Goal: Use online tool/utility: Utilize a website feature to perform a specific function

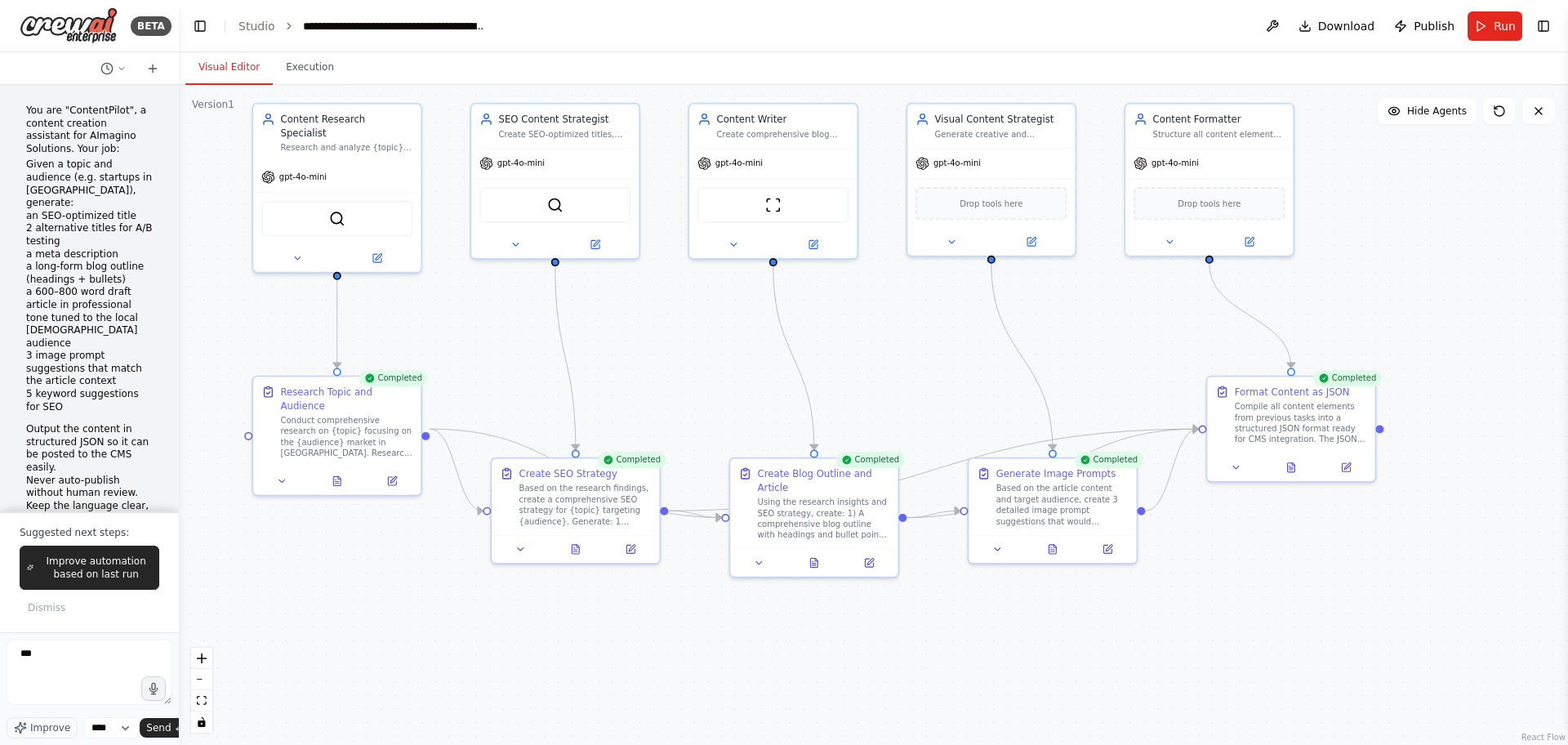
scroll to position [3431, 0]
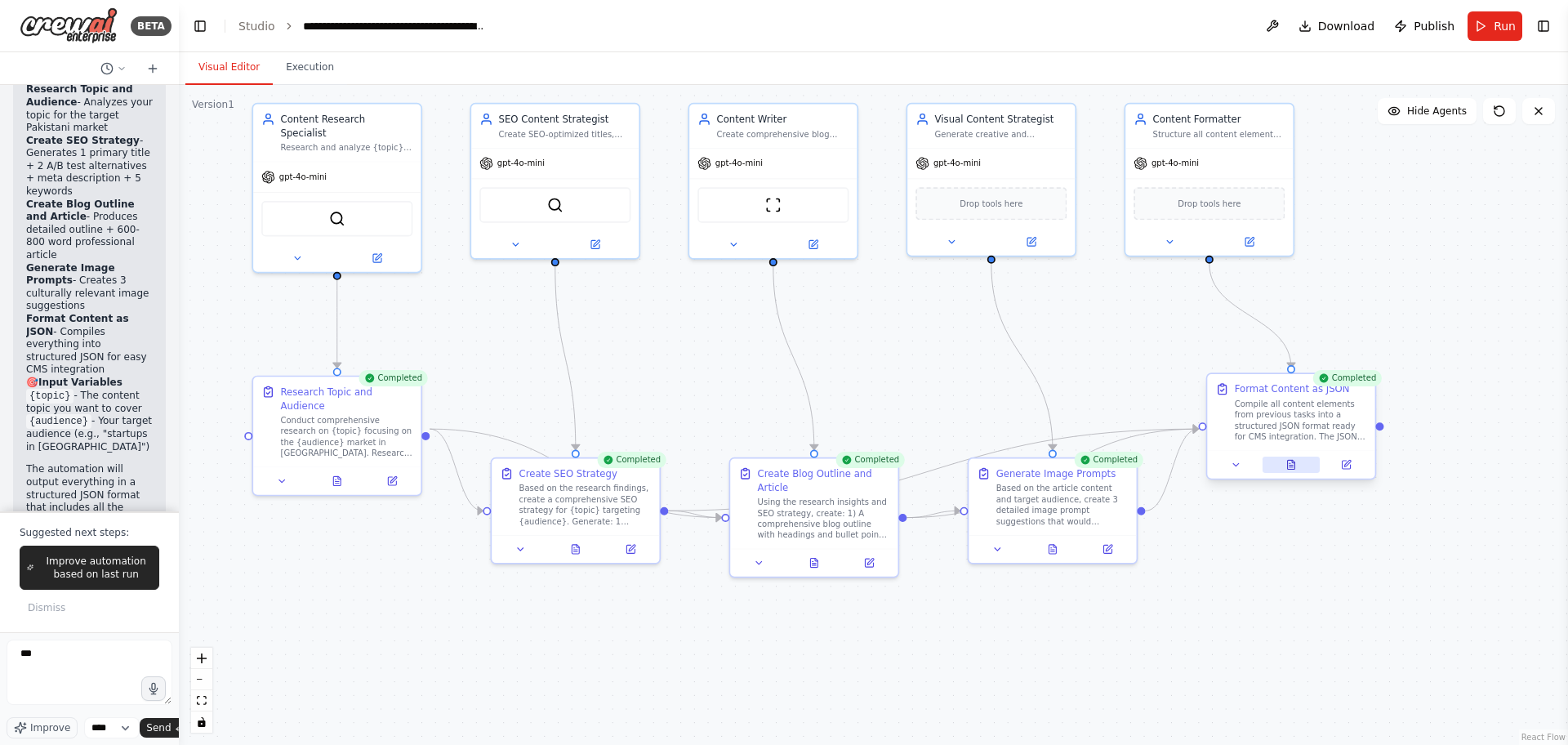
click at [1295, 468] on icon at bounding box center [1291, 465] width 11 height 11
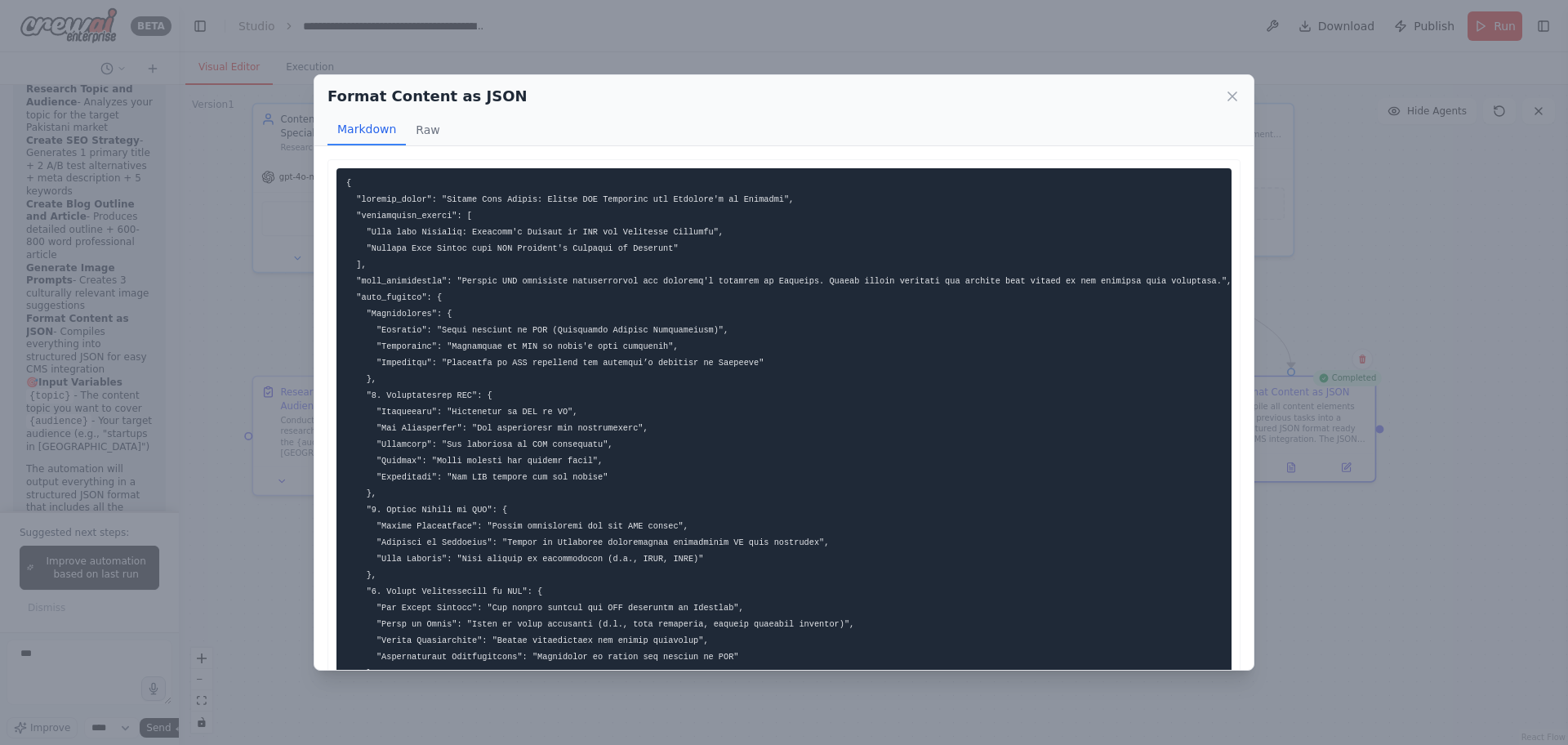
click at [1479, 486] on div "Format Content as JSON Markdown Raw ... Show more Not valid JSON" at bounding box center [784, 372] width 1568 height 745
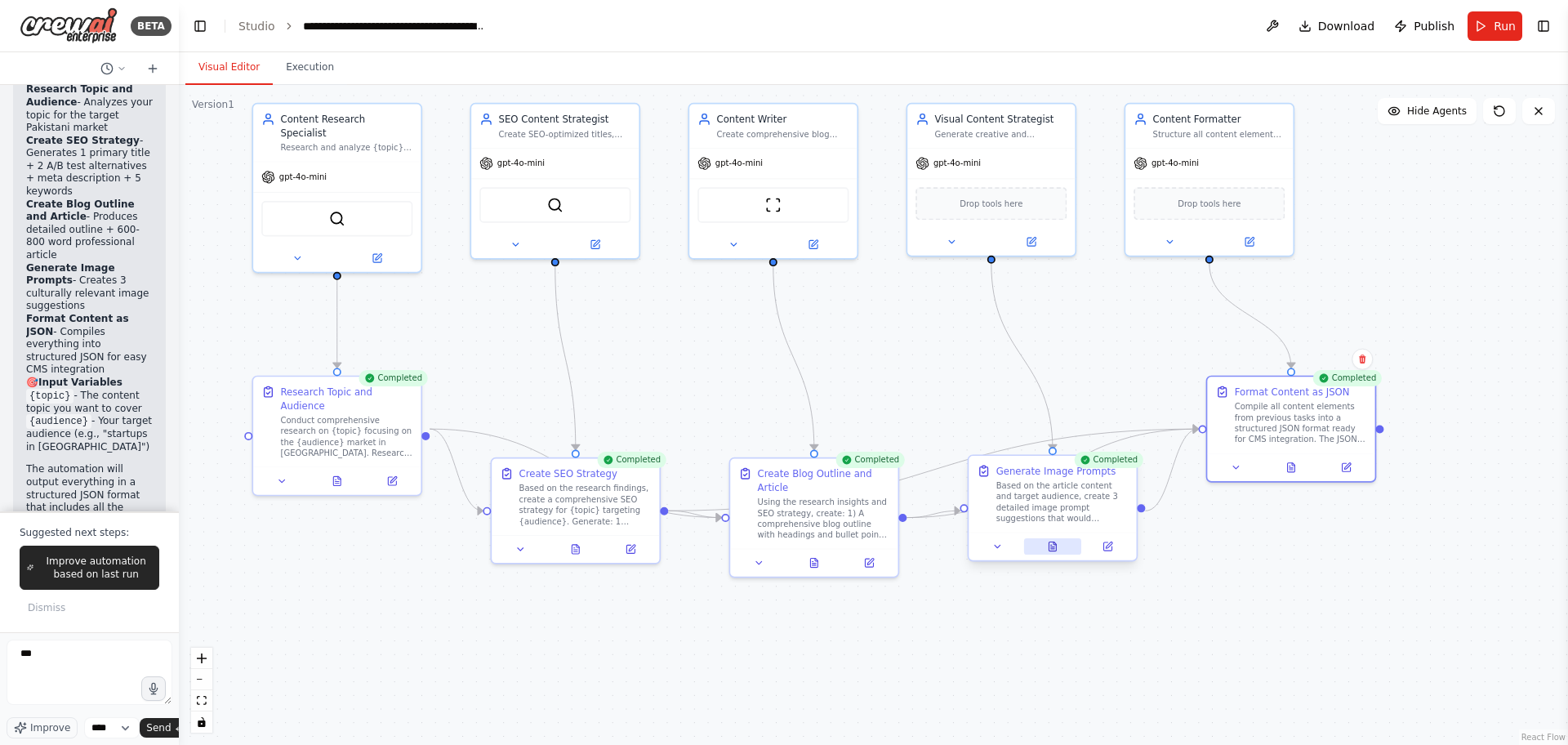
click at [1050, 539] on button at bounding box center [1053, 547] width 58 height 16
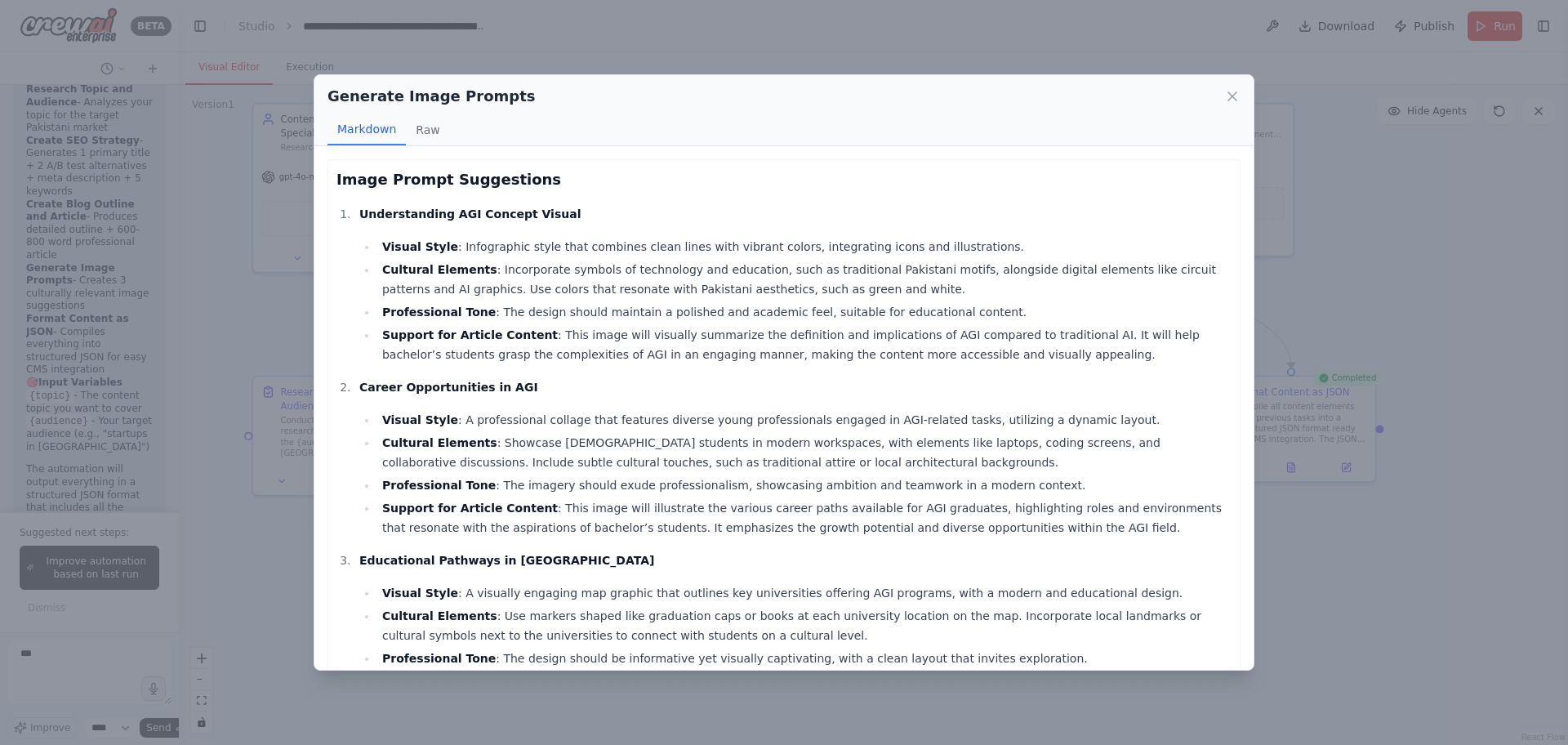
click at [379, 242] on li "Visual Style : Infographic style that combines clean lines with vibrant colors,…" at bounding box center [804, 246] width 854 height 19
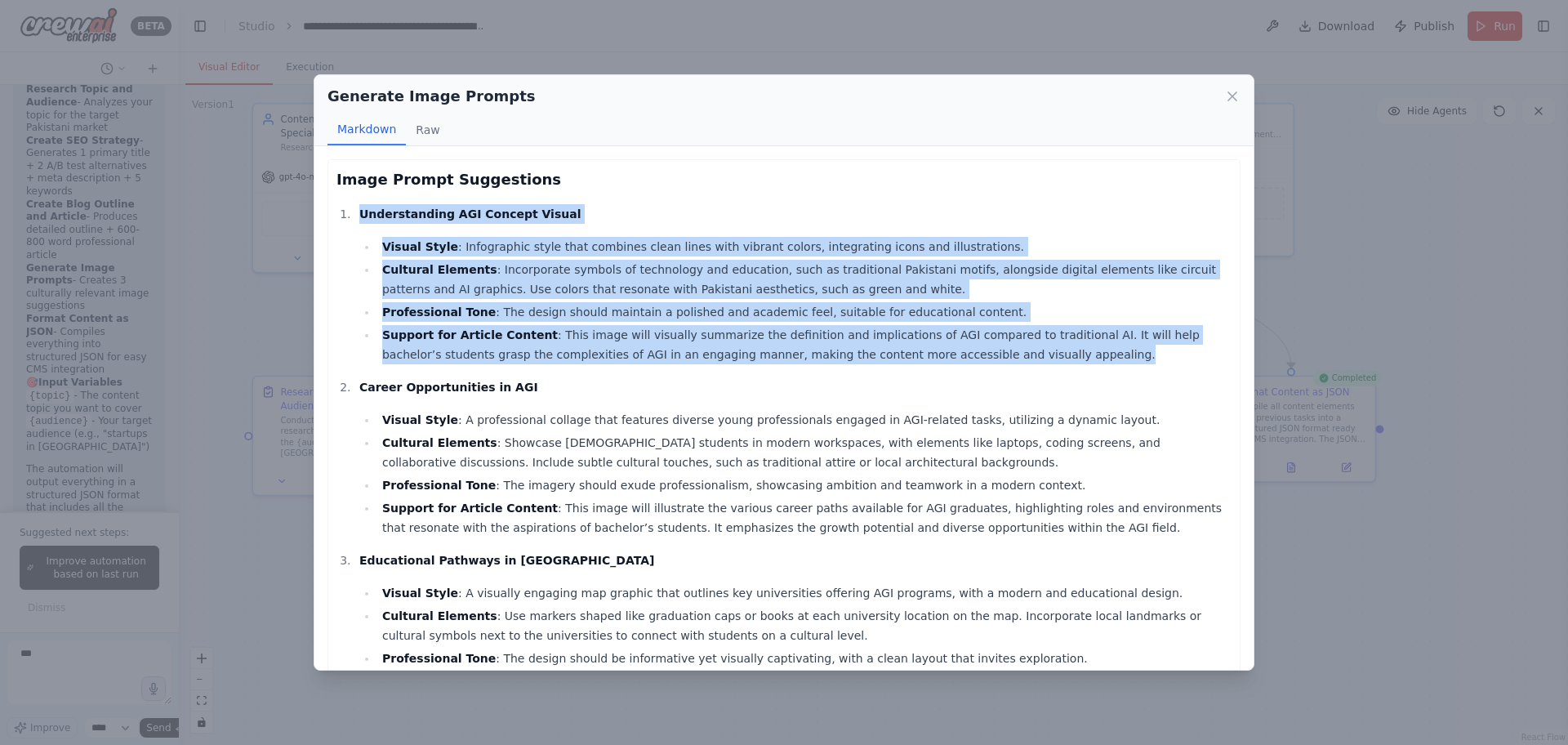
drag, startPoint x: 348, startPoint y: 207, endPoint x: 971, endPoint y: 354, distance: 640.1
click at [971, 354] on li "Understanding AGI Concept Visual Visual Style : Infographic style that combines…" at bounding box center [792, 284] width 877 height 160
copy li "Understanding AGI Concept Visual Visual Style : Infographic style that combines…"
click at [1390, 334] on div "Generate Image Prompts Markdown Raw Image Prompt Suggestions Understanding AGI …" at bounding box center [784, 372] width 1568 height 745
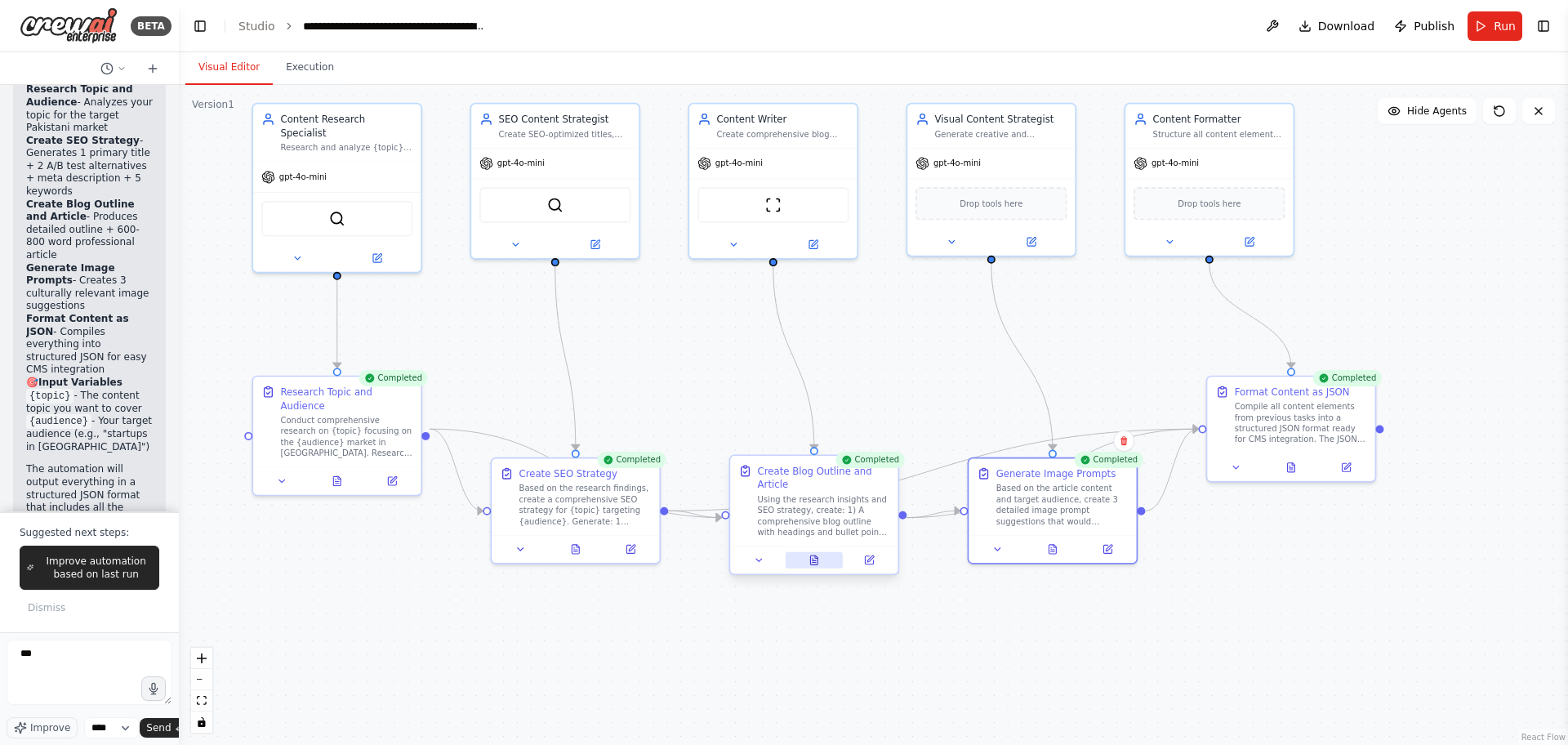
click at [824, 561] on button at bounding box center [815, 561] width 58 height 16
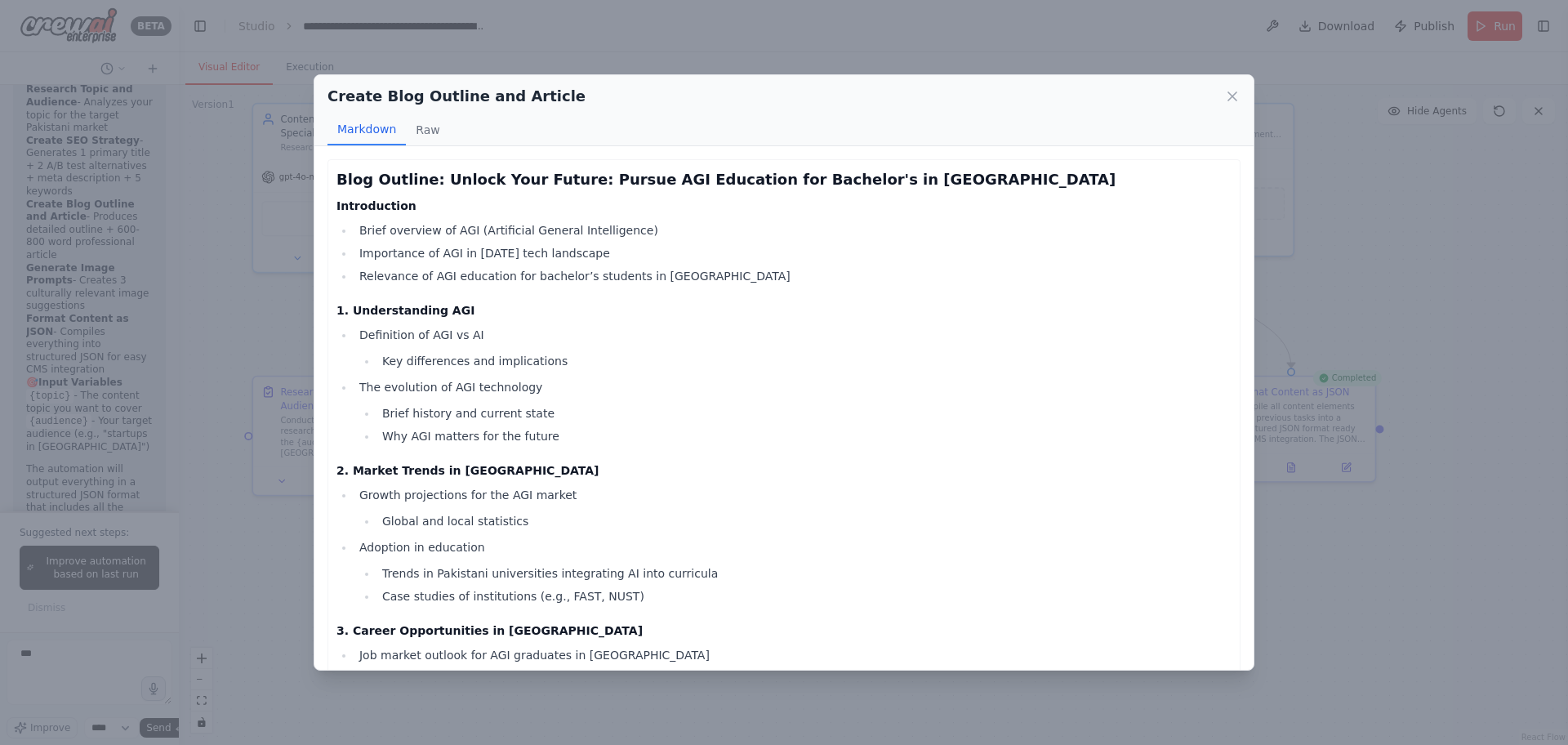
click at [1391, 334] on div "Create Blog Outline and Article Markdown Raw Blog Outline: Unlock Your Future: …" at bounding box center [784, 372] width 1568 height 745
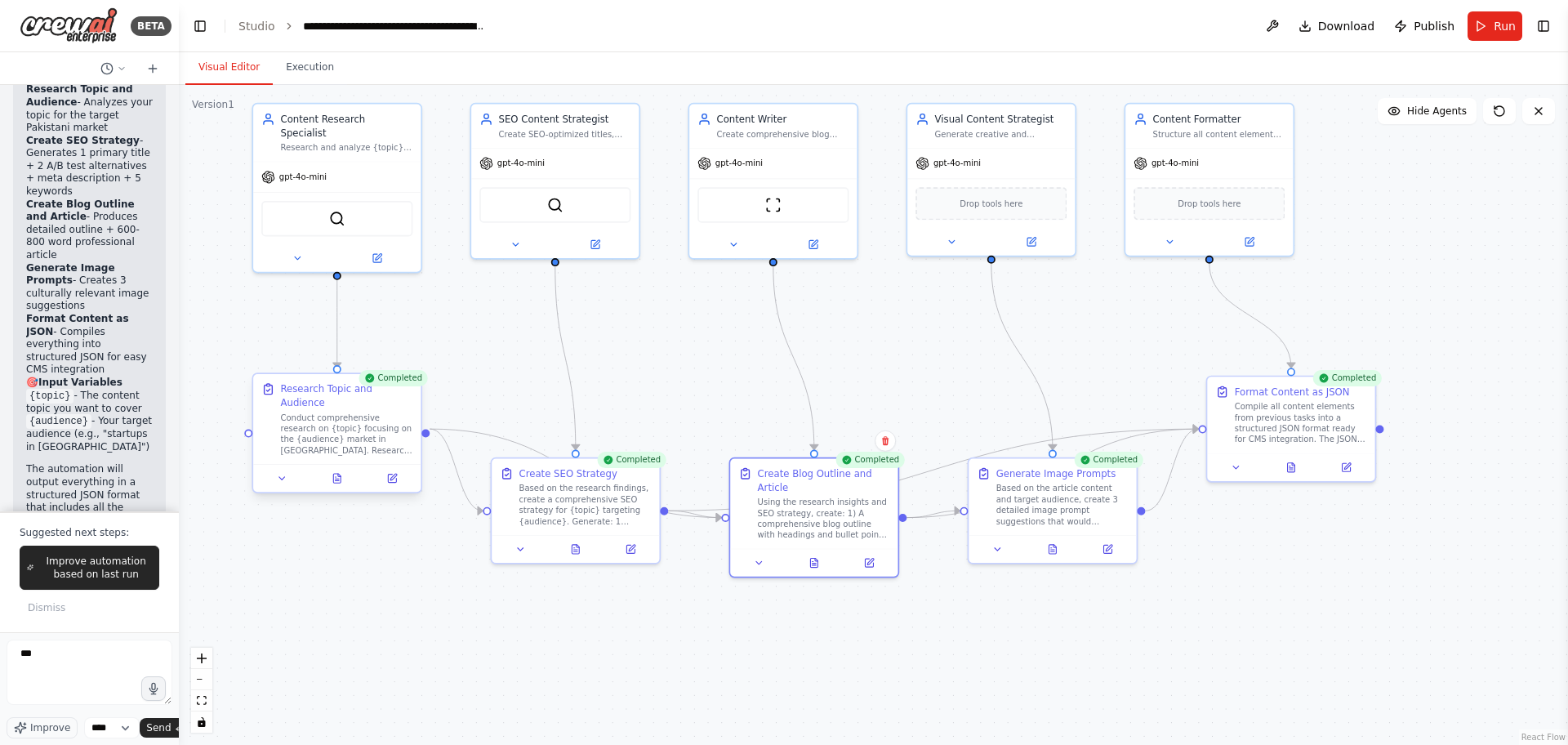
click at [340, 477] on div at bounding box center [336, 477] width 167 height 27
click at [337, 472] on button at bounding box center [337, 478] width 58 height 16
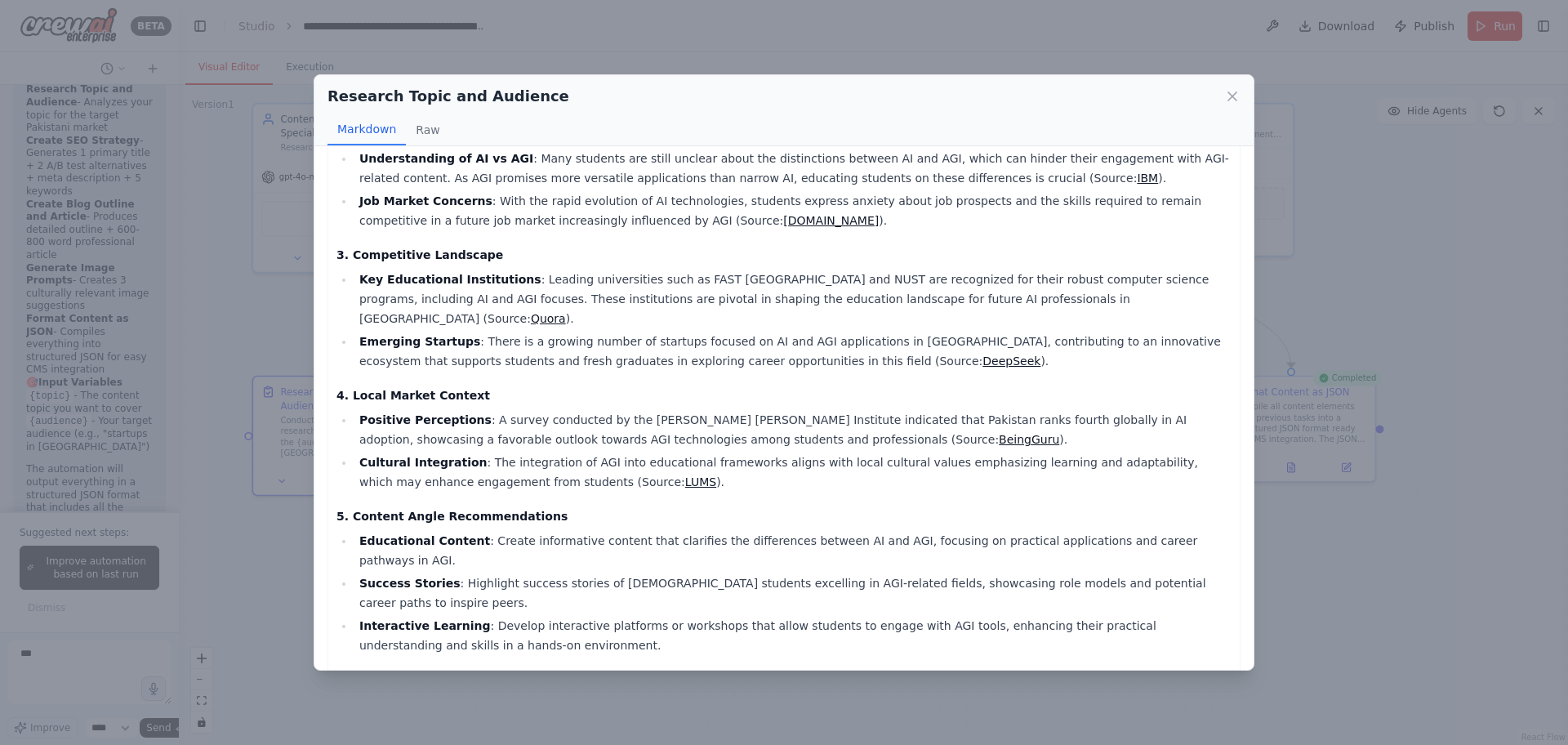
scroll to position [285, 0]
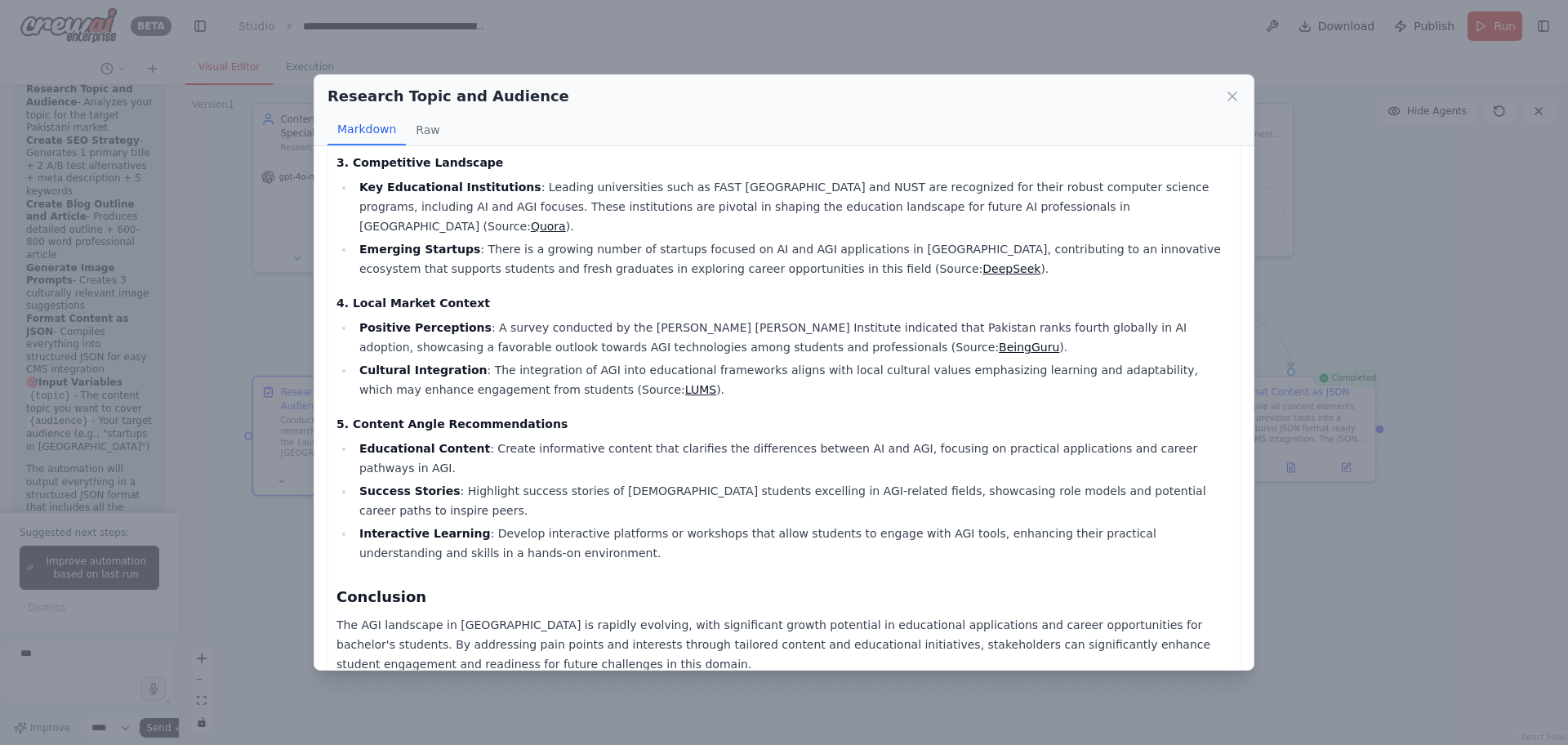
click at [1353, 506] on div "Research Topic and Audience Markdown Raw Comprehensive Research Report on AGI f…" at bounding box center [784, 372] width 1568 height 745
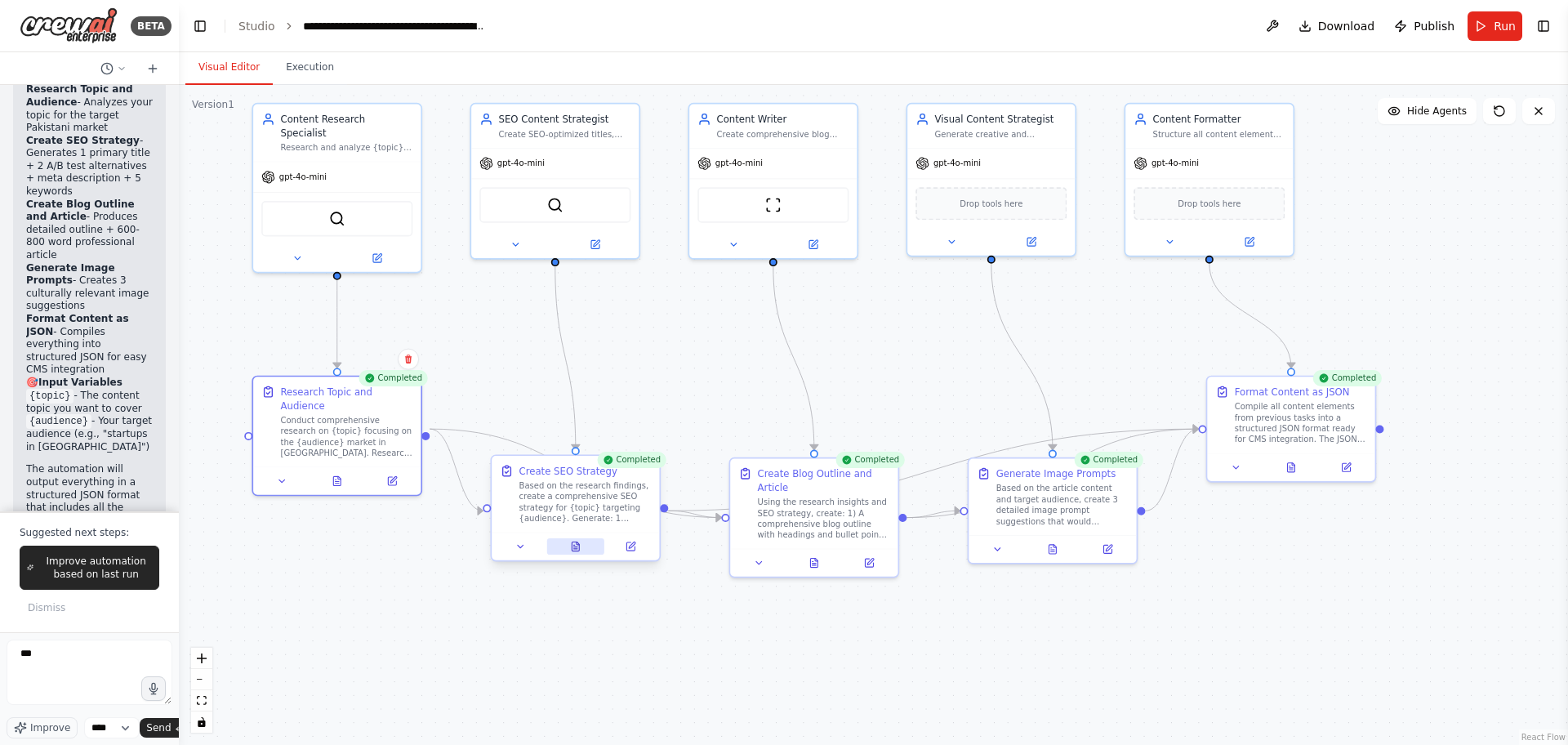
click at [565, 544] on button at bounding box center [576, 547] width 58 height 16
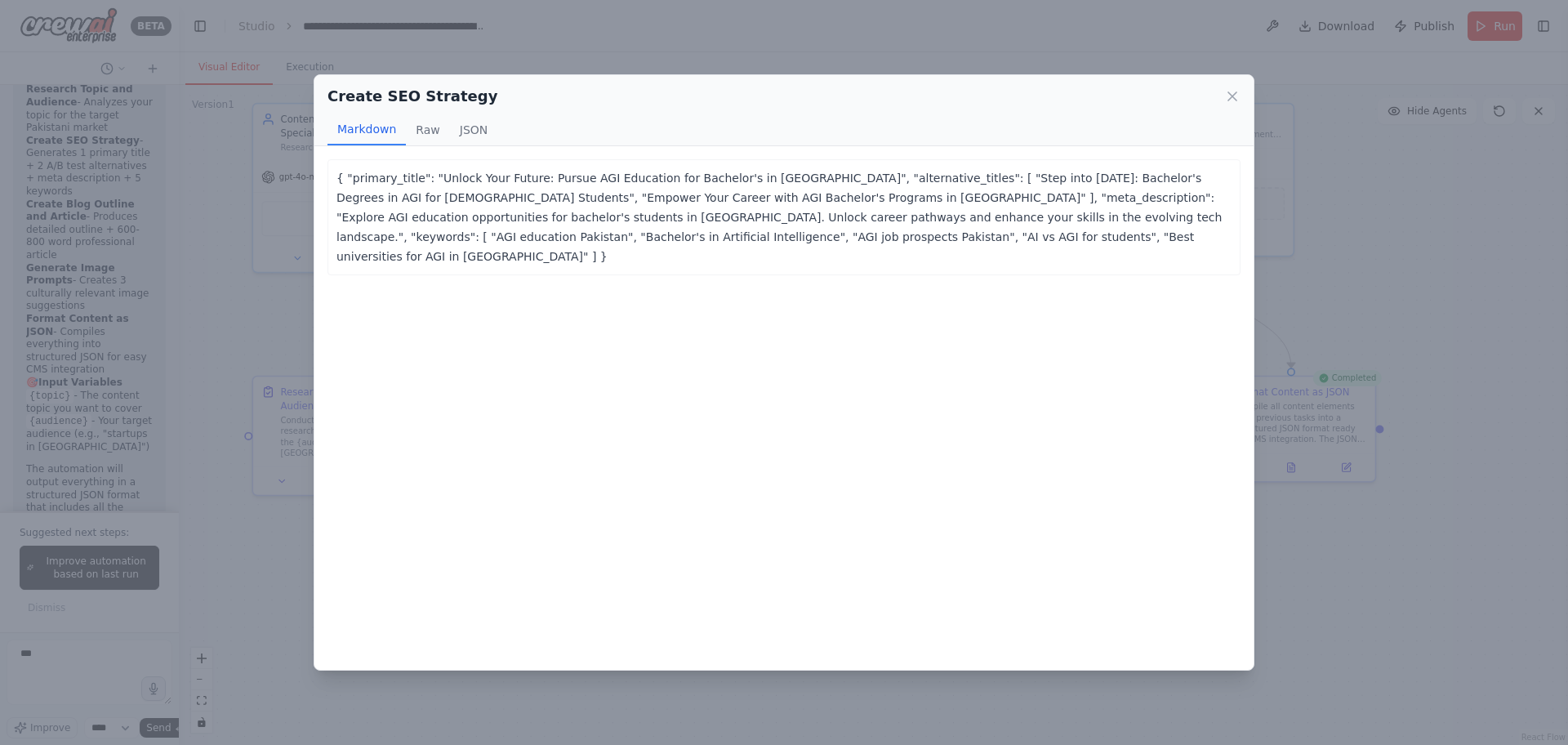
click at [1376, 408] on div "Create SEO Strategy Markdown Raw JSON { "primary_title": "Unlock Your Future: P…" at bounding box center [784, 372] width 1568 height 745
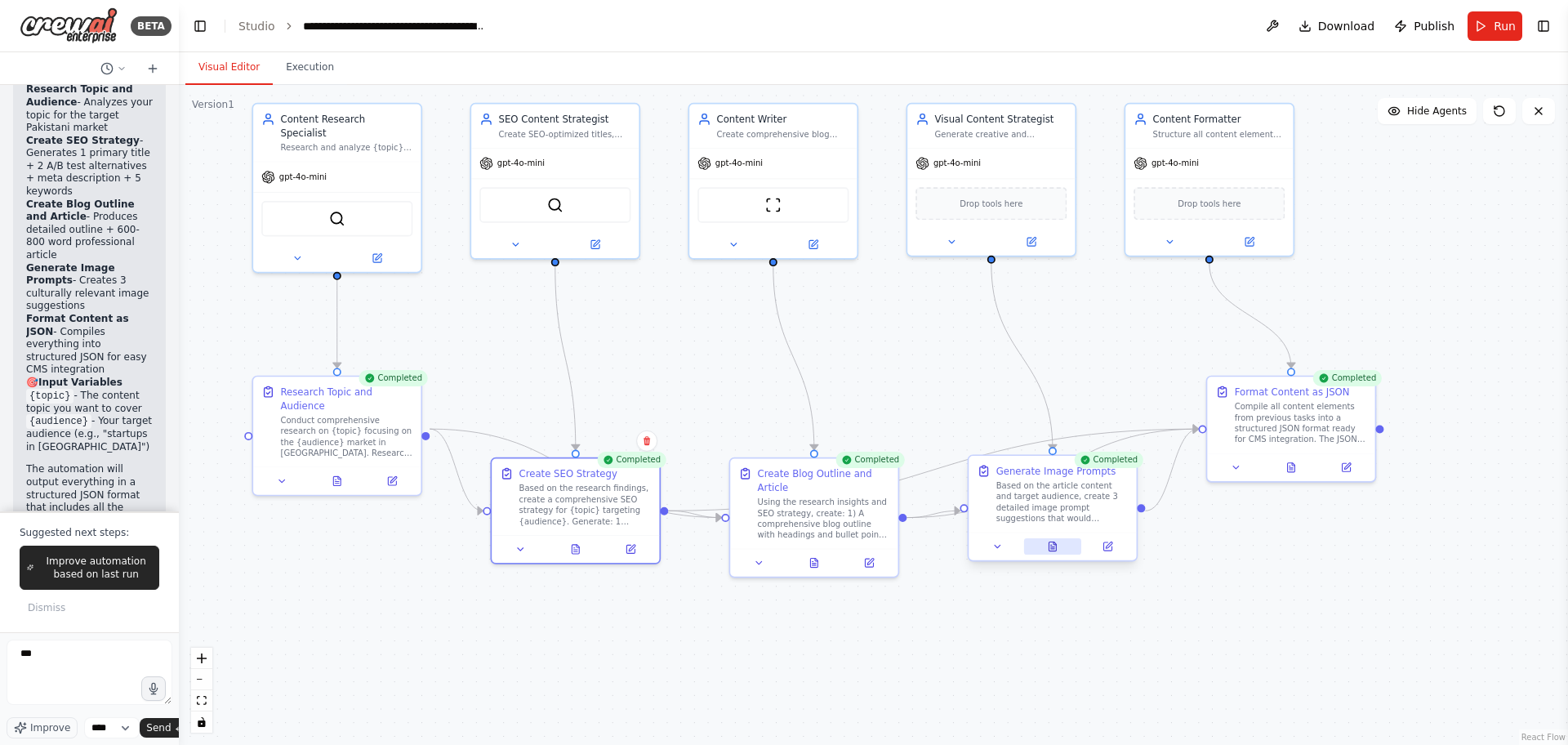
click at [1051, 545] on icon at bounding box center [1052, 547] width 7 height 9
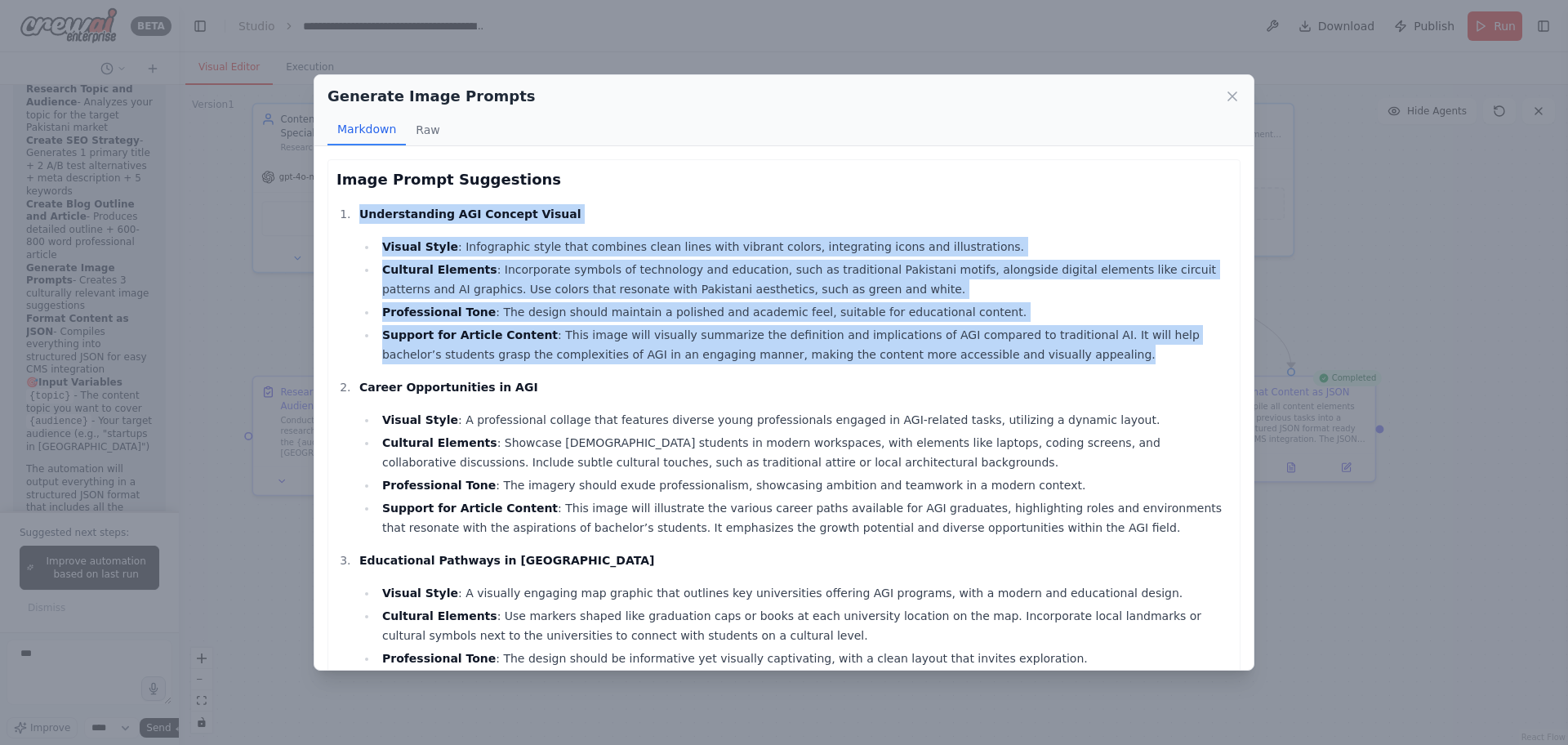
drag, startPoint x: 340, startPoint y: 205, endPoint x: 979, endPoint y: 375, distance: 661.2
click at [979, 375] on ol "Understanding AGI Concept Visual Visual Style : Infographic style that combines…" at bounding box center [784, 467] width 895 height 526
copy ol "Understanding AGI Concept Visual Visual Style : Infographic style that combines…"
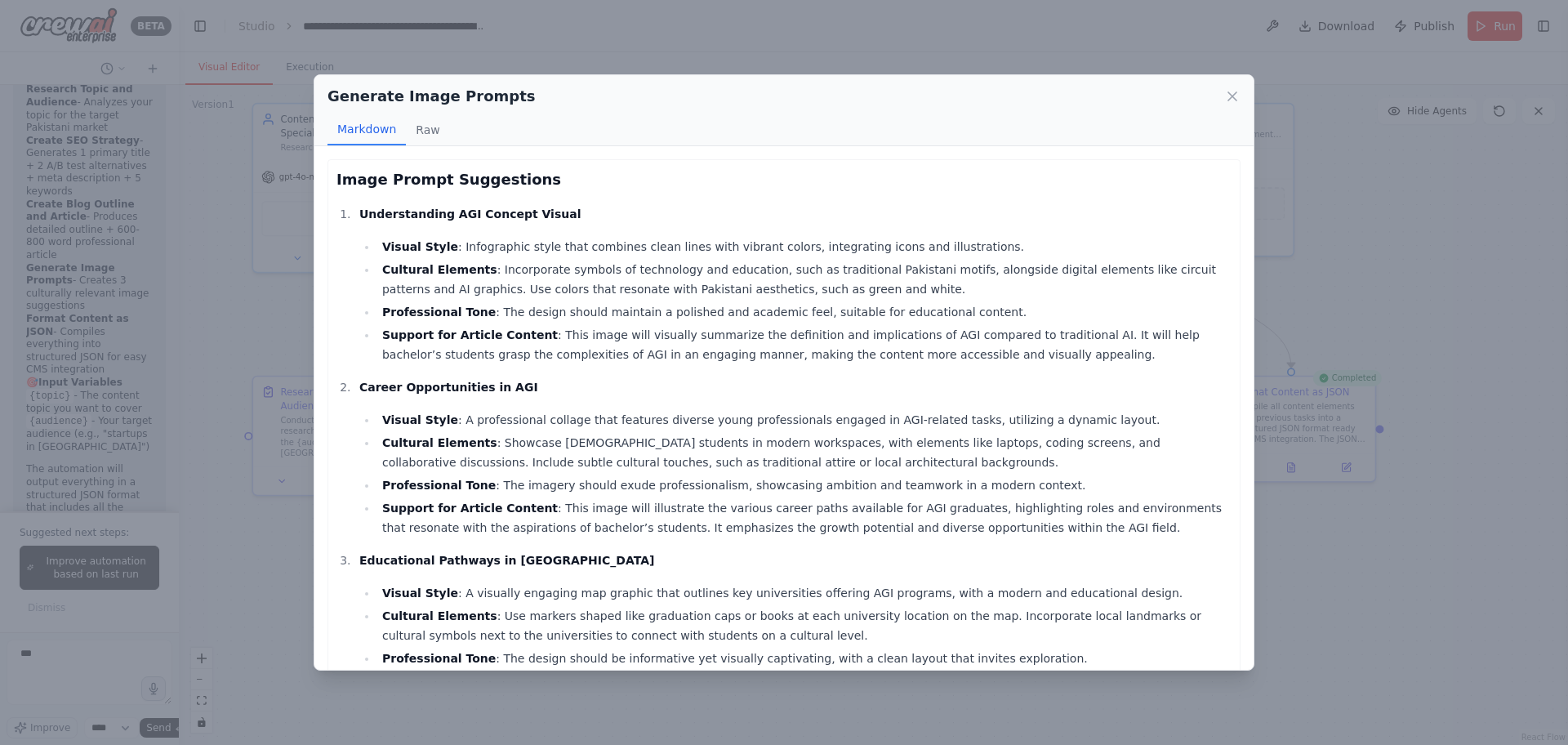
click at [214, 105] on div "Generate Image Prompts Markdown Raw Image Prompt Suggestions Understanding AGI …" at bounding box center [784, 372] width 1568 height 745
